Goal: Check status: Check status

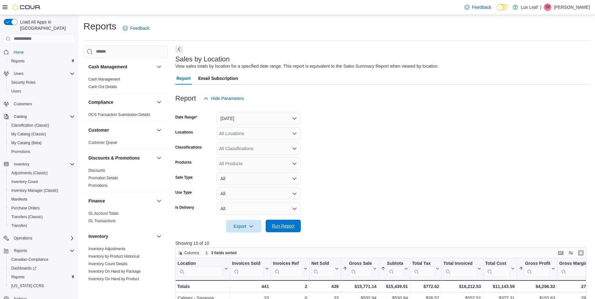
scroll to position [157, 0]
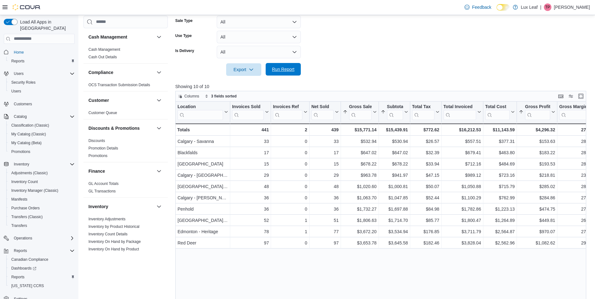
click at [283, 68] on span "Run Report" at bounding box center [283, 69] width 23 height 6
click at [294, 67] on span "Run Report" at bounding box center [283, 69] width 23 height 6
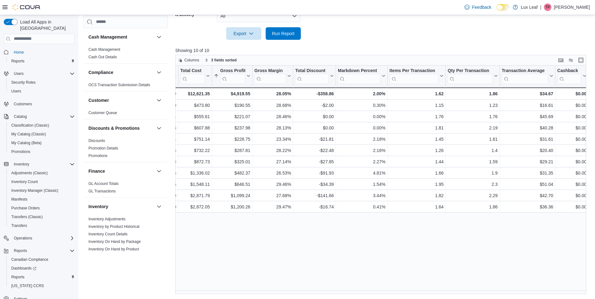
scroll to position [0, 0]
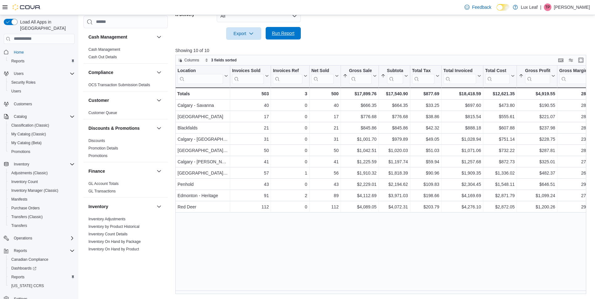
click at [292, 35] on span "Run Report" at bounding box center [283, 33] width 23 height 6
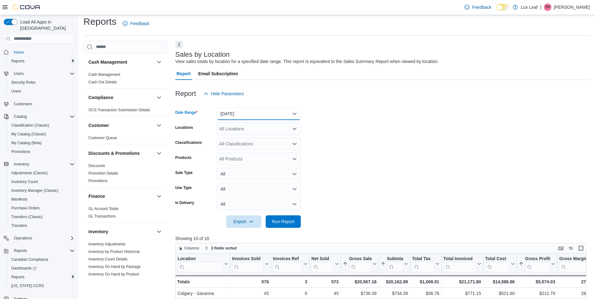
drag, startPoint x: 243, startPoint y: 109, endPoint x: 250, endPoint y: 118, distance: 11.6
click at [243, 110] on button "[DATE]" at bounding box center [259, 114] width 84 height 13
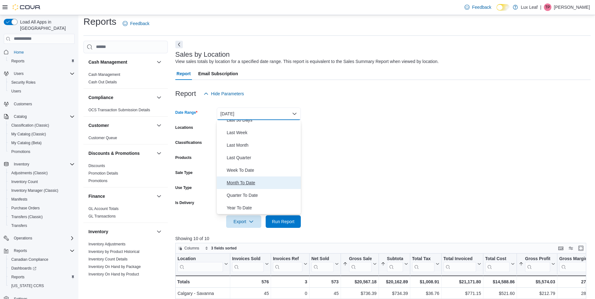
click at [257, 187] on button "Month To Date" at bounding box center [259, 183] width 84 height 13
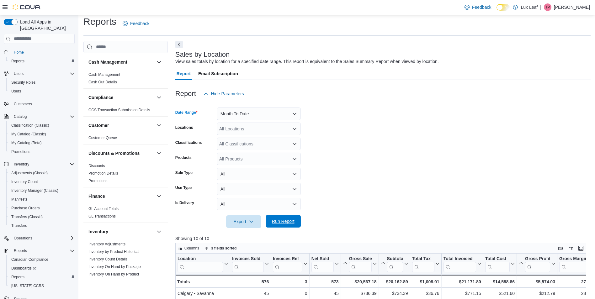
click at [286, 222] on span "Run Report" at bounding box center [283, 221] width 23 height 6
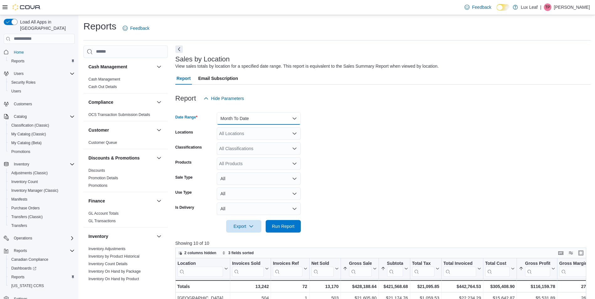
click at [279, 118] on button "Month To Date" at bounding box center [259, 118] width 84 height 13
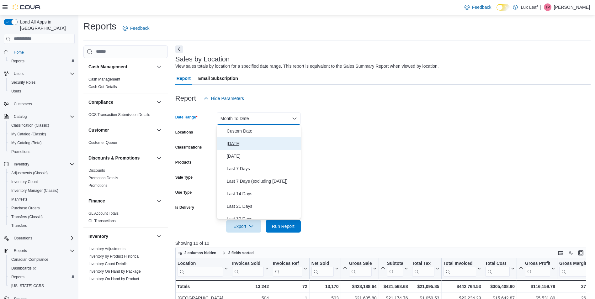
click at [264, 141] on span "[DATE]" at bounding box center [263, 144] width 72 height 8
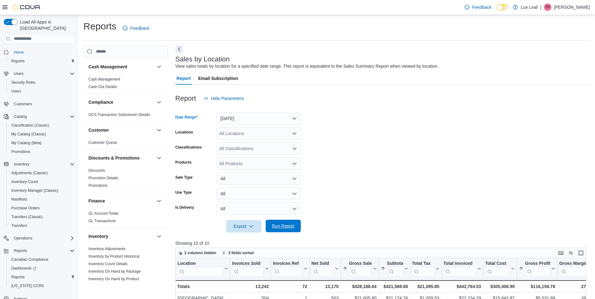
click at [287, 225] on span "Run Report" at bounding box center [283, 226] width 23 height 6
